Goal: Register for event/course

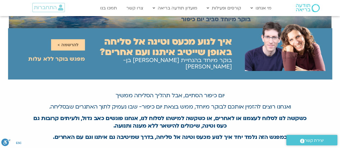
scroll to position [76, 0]
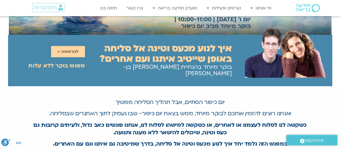
click at [64, 49] on span "להרשמה >" at bounding box center [67, 51] width 21 height 5
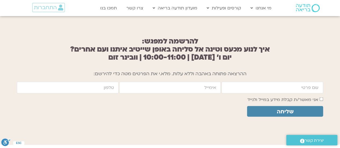
scroll to position [429, 0]
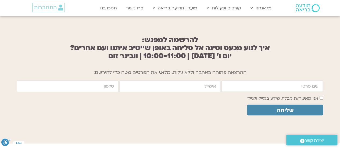
click at [244, 81] on input "firstname" at bounding box center [271, 86] width 101 height 12
type input "מיכל אבא"
type input "michalaba1@gmail.com"
type input "0509166144"
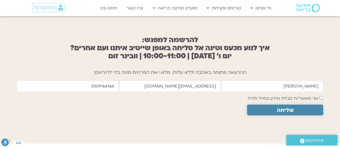
click at [302, 107] on span "שליחה" at bounding box center [284, 110] width 63 height 6
click at [282, 110] on button "שליחה" at bounding box center [285, 109] width 76 height 11
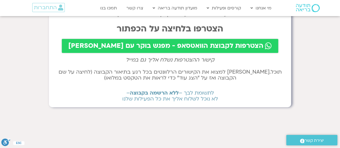
scroll to position [30, 0]
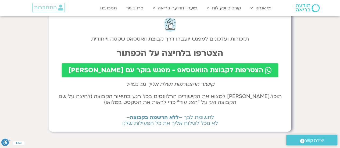
click at [216, 67] on span "הצטרפות לקבוצת הוואטסאפ - מפגש בוקר עם [PERSON_NAME]" at bounding box center [165, 71] width 195 height 8
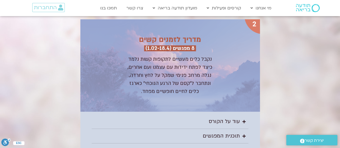
scroll to position [870, 0]
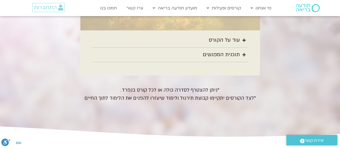
click at [143, 48] on summary "תוכנית המפגשים" at bounding box center [170, 55] width 157 height 15
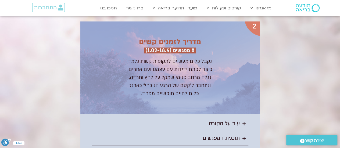
scroll to position [870, 0]
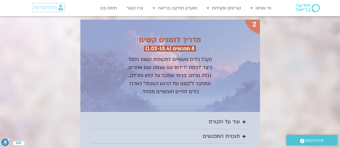
click at [186, 115] on summary "עוד על הקורס" at bounding box center [170, 122] width 157 height 15
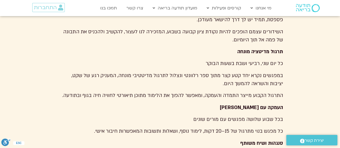
scroll to position [2744, 0]
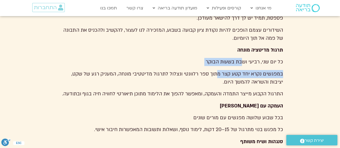
drag, startPoint x: 242, startPoint y: 22, endPoint x: 207, endPoint y: 35, distance: 36.8
click at [207, 35] on div "שידורים שבועיים עם פמה בכל שבוע אנחנו צופים יחד בפרקים מתוך הקורסים של פמה צ’וד…" at bounding box center [170, 92] width 226 height 236
click at [207, 70] on p "במפגשים נקרא יחד קטע קצר מתוך ספר רלוונטי ונצלול לתרגול מדיטטיבי מונחה, המעניק …" at bounding box center [170, 78] width 226 height 16
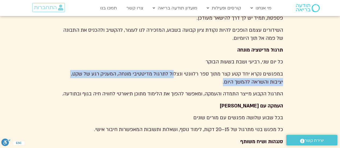
drag, startPoint x: 175, startPoint y: 34, endPoint x: 128, endPoint y: 39, distance: 46.4
click at [128, 70] on p "במפגשים נקרא יחד קטע קצר מתוך ספר רלוונטי ונצלול לתרגול מדיטטיבי מונחה, המעניק …" at bounding box center [170, 78] width 226 height 16
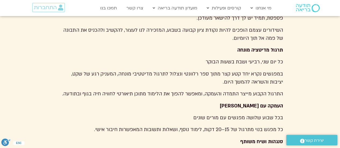
click at [236, 102] on p "העמקה עם מורי דהרמה" at bounding box center [170, 106] width 226 height 8
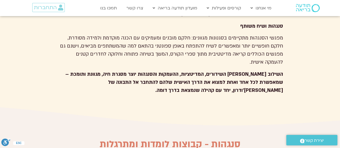
scroll to position [2863, 0]
